Goal: Task Accomplishment & Management: Use online tool/utility

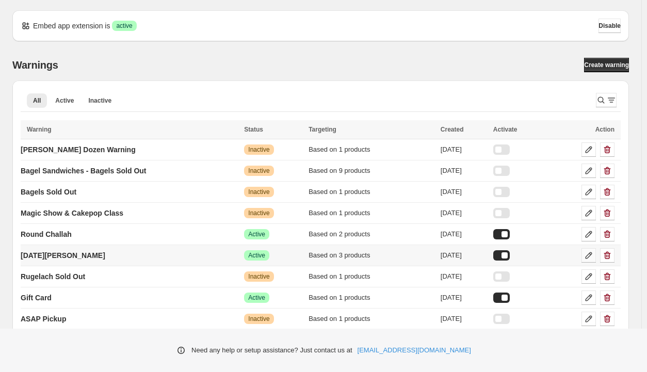
click at [590, 258] on icon at bounding box center [588, 255] width 10 height 10
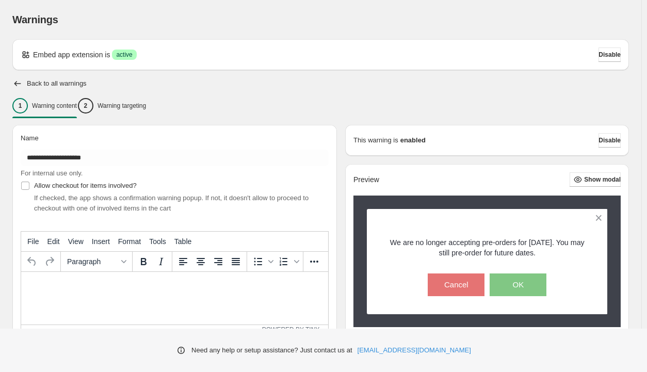
type input "**********"
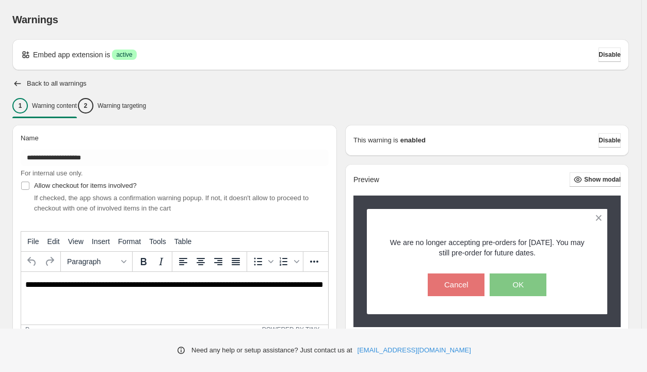
click at [179, 281] on p "**********" at bounding box center [177, 289] width 304 height 19
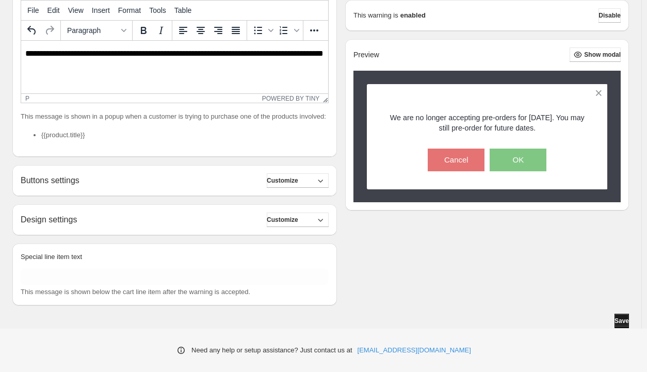
click at [614, 321] on button "Save" at bounding box center [621, 321] width 14 height 14
